Goal: Task Accomplishment & Management: Use online tool/utility

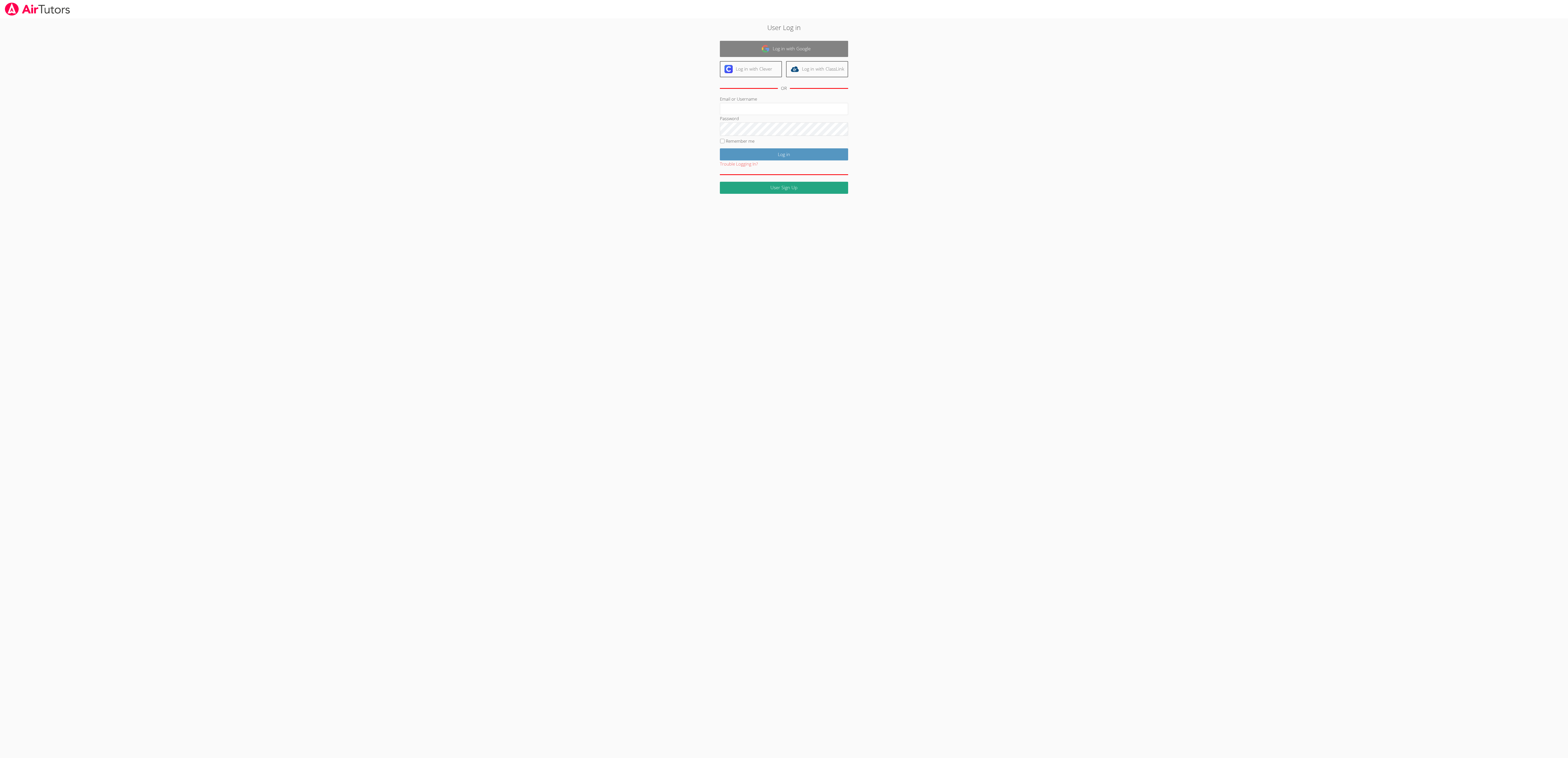
click at [758, 49] on link "Log in with Google" at bounding box center [784, 49] width 128 height 16
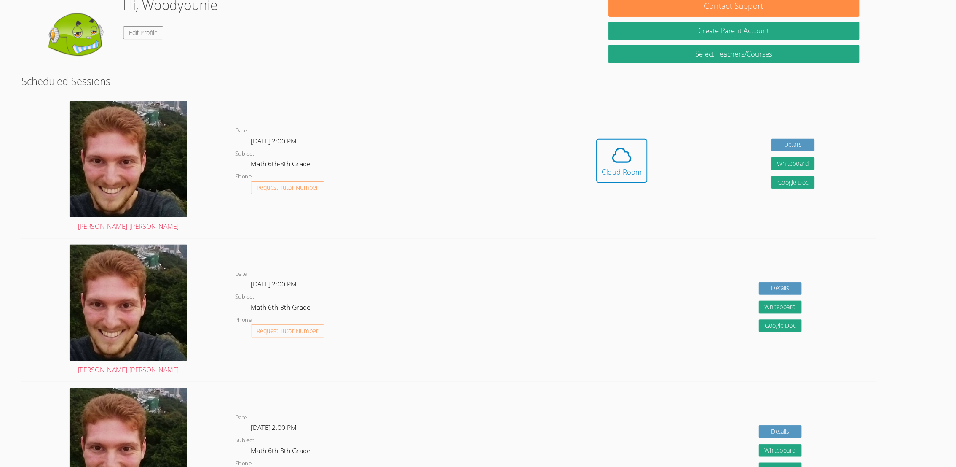
scroll to position [73, 0]
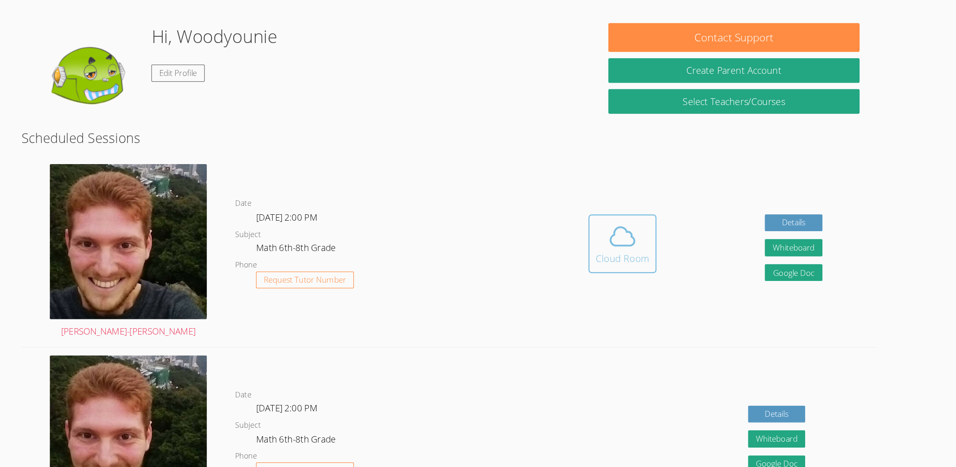
click at [626, 206] on button "Cloud Room" at bounding box center [617, 229] width 55 height 47
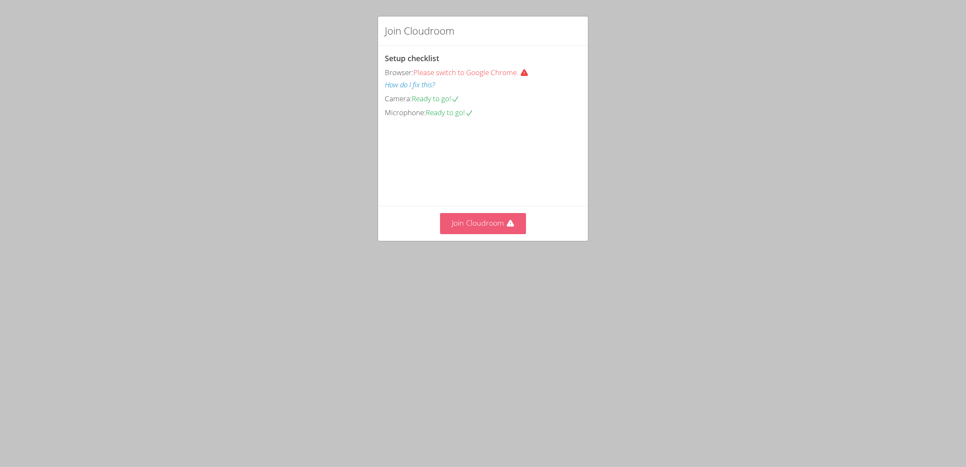
click at [481, 233] on button "Join Cloudroom" at bounding box center [483, 223] width 86 height 21
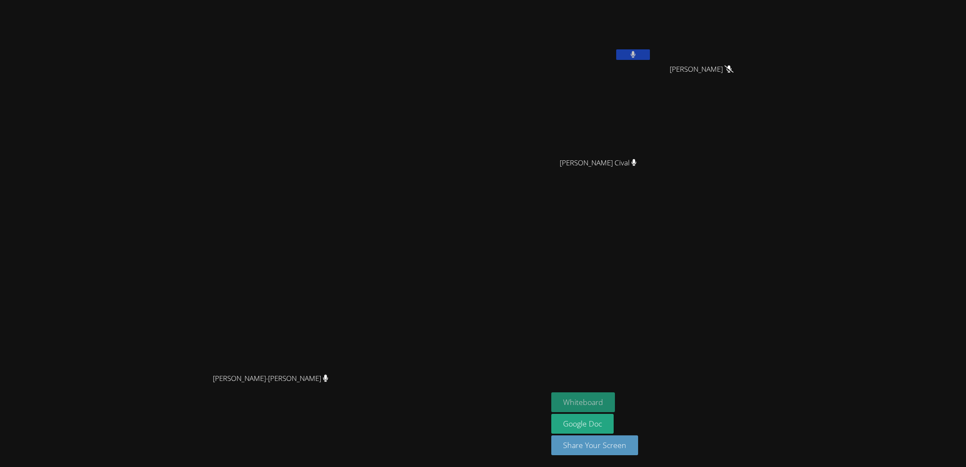
click at [615, 400] on button "Whiteboard" at bounding box center [583, 402] width 64 height 20
click at [637, 54] on icon at bounding box center [632, 54] width 9 height 7
click at [650, 49] on button at bounding box center [633, 54] width 34 height 11
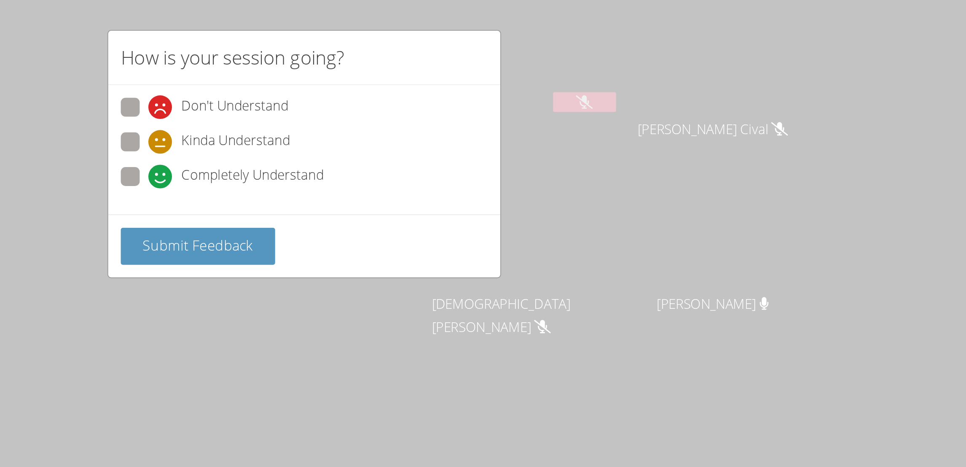
click at [447, 91] on span "Completely Understand" at bounding box center [455, 94] width 76 height 13
click at [407, 91] on input "Completely Understand" at bounding box center [403, 92] width 7 height 7
radio input "true"
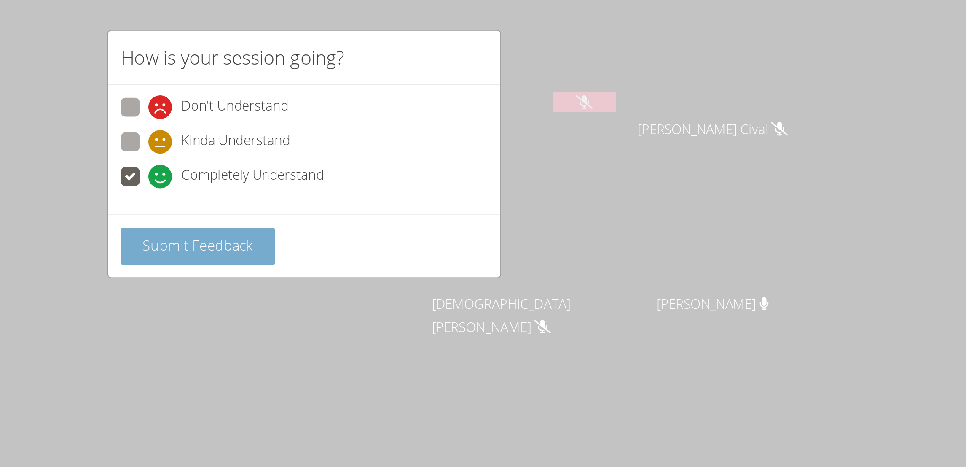
click at [435, 128] on span "Submit Feedback" at bounding box center [426, 131] width 59 height 10
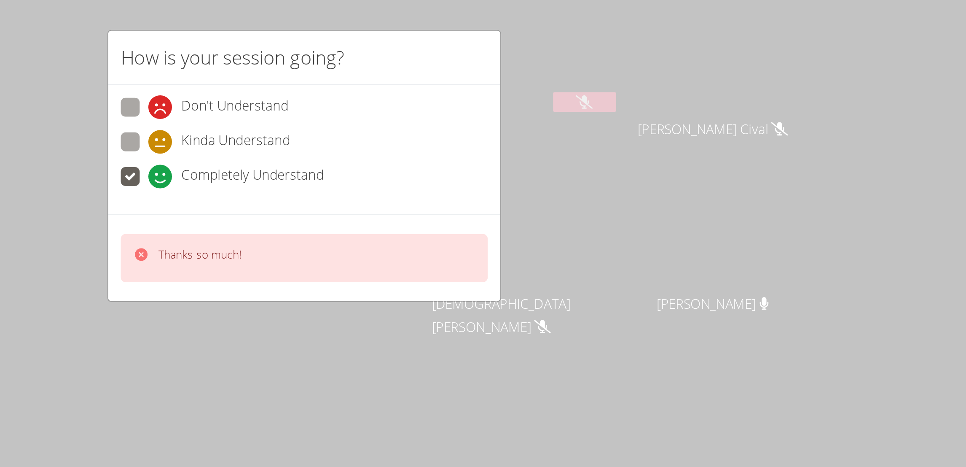
click at [415, 132] on p "Thanks so much!" at bounding box center [427, 136] width 44 height 8
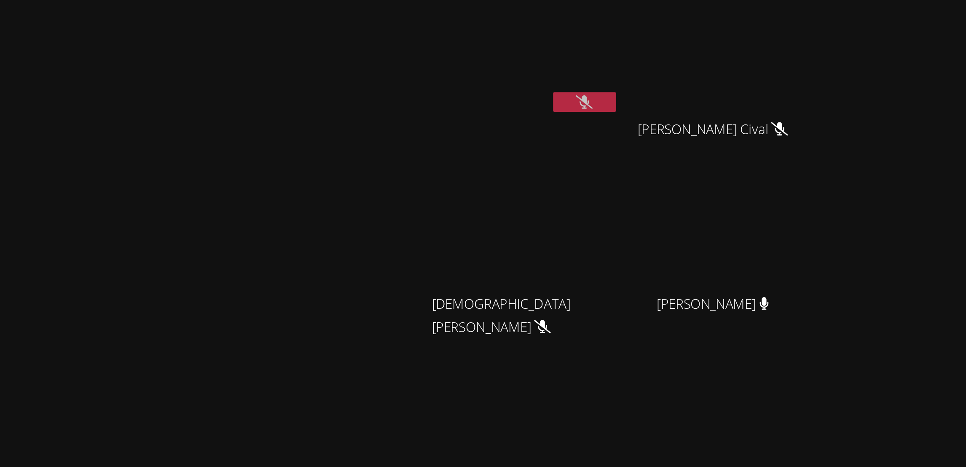
click at [337, 135] on video at bounding box center [274, 216] width 126 height 304
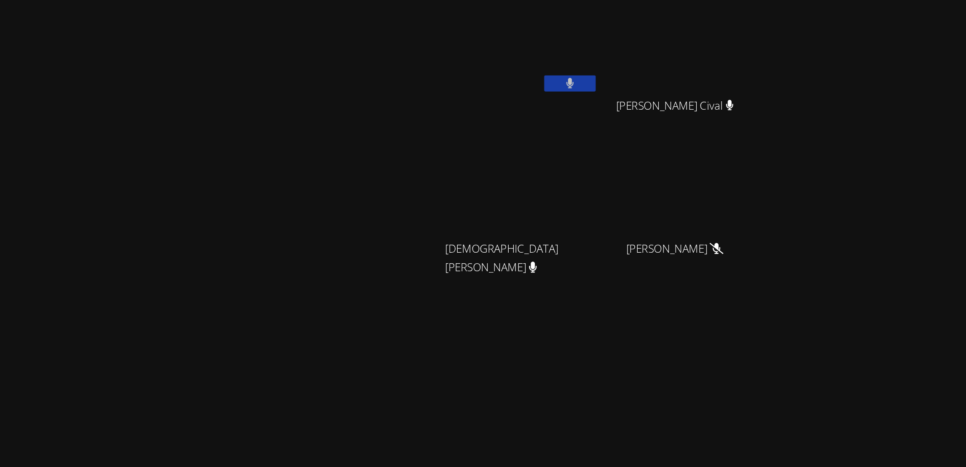
click at [740, 67] on icon at bounding box center [737, 68] width 5 height 7
click at [740, 70] on icon at bounding box center [737, 68] width 5 height 7
click at [740, 67] on icon at bounding box center [737, 68] width 5 height 7
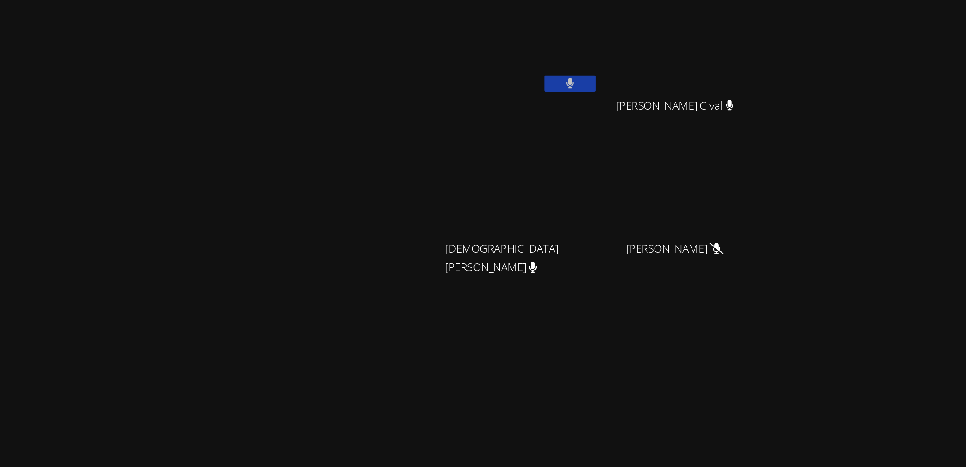
click at [740, 67] on icon at bounding box center [737, 68] width 5 height 7
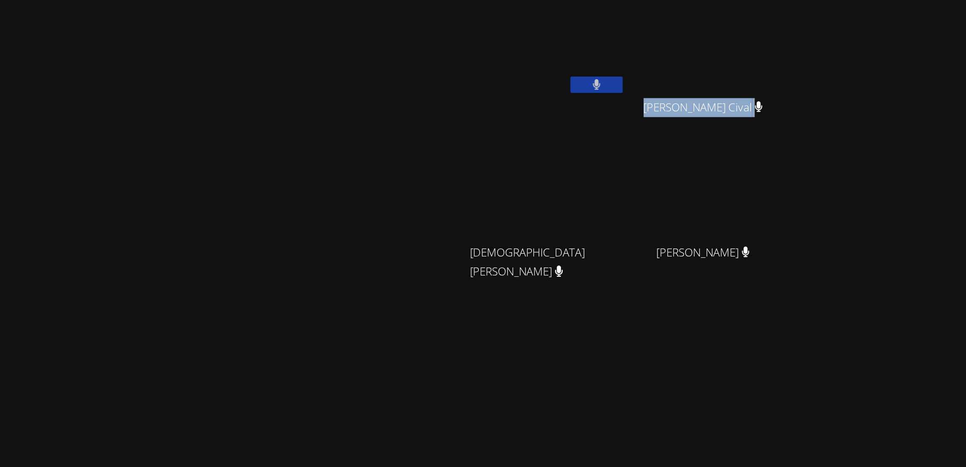
click at [636, 54] on icon at bounding box center [633, 54] width 5 height 7
